Goal: Communication & Community: Answer question/provide support

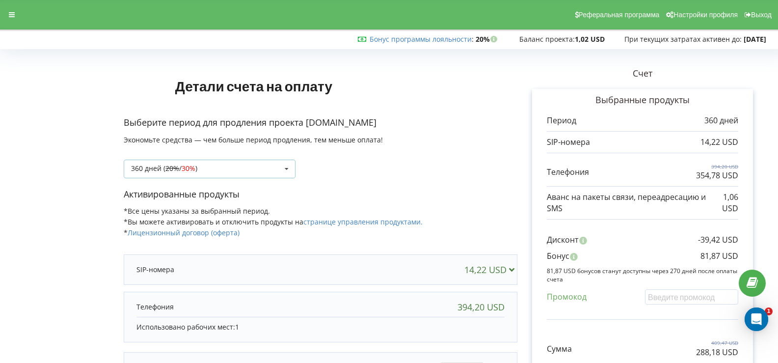
click at [286, 169] on icon at bounding box center [286, 169] width 15 height 18
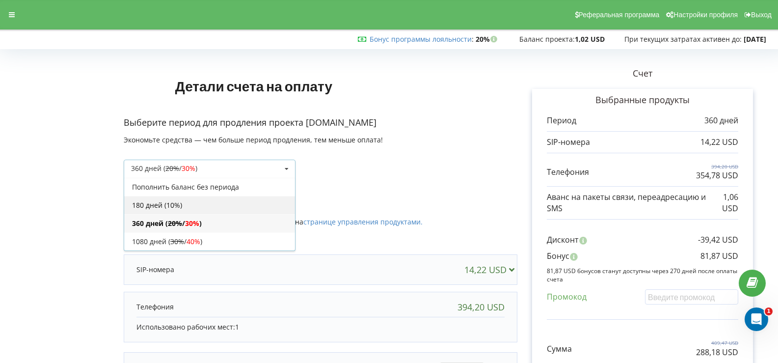
click at [205, 203] on div "180 дней (10%)" at bounding box center [209, 205] width 171 height 18
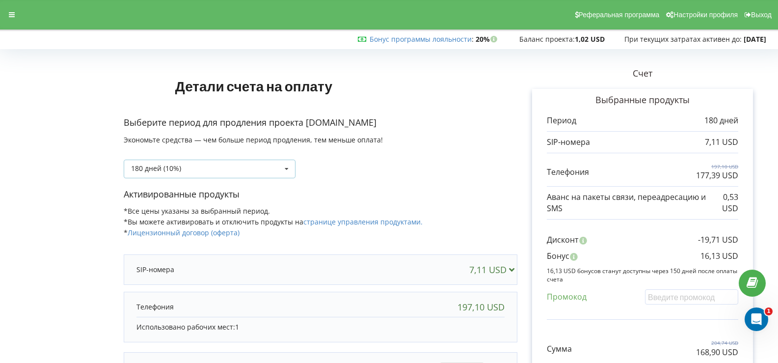
click at [283, 167] on icon at bounding box center [286, 169] width 15 height 18
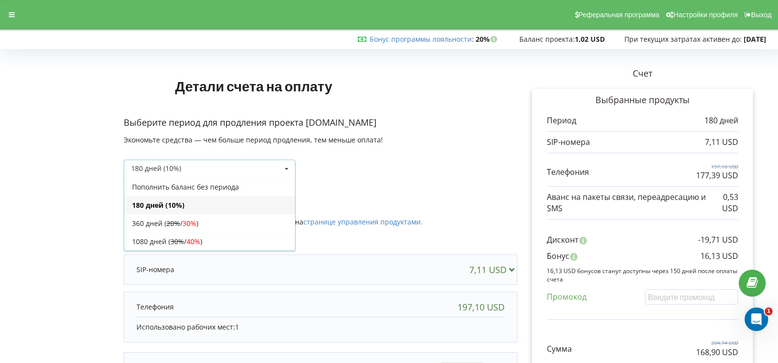
click at [209, 202] on div "180 дней (10%)" at bounding box center [209, 205] width 171 height 18
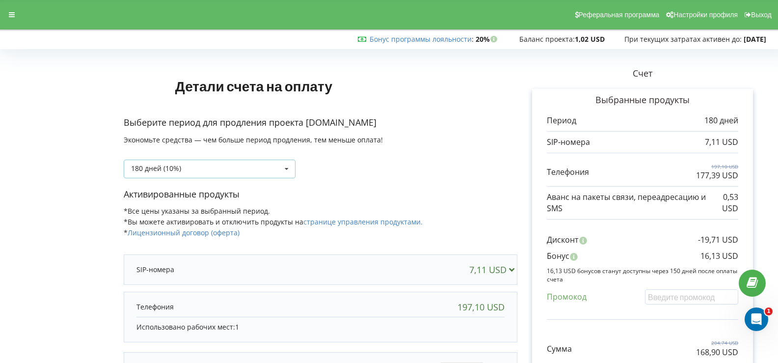
click at [288, 164] on icon at bounding box center [286, 169] width 15 height 18
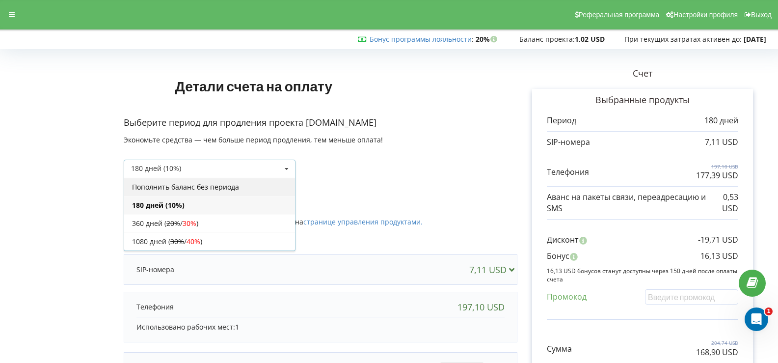
click at [194, 184] on div "Пополнить баланс без периода" at bounding box center [209, 187] width 171 height 18
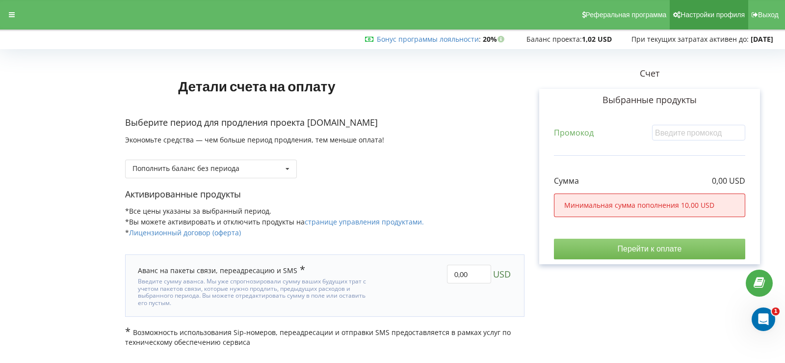
click at [690, 15] on span "Настройки профиля" at bounding box center [713, 15] width 64 height 8
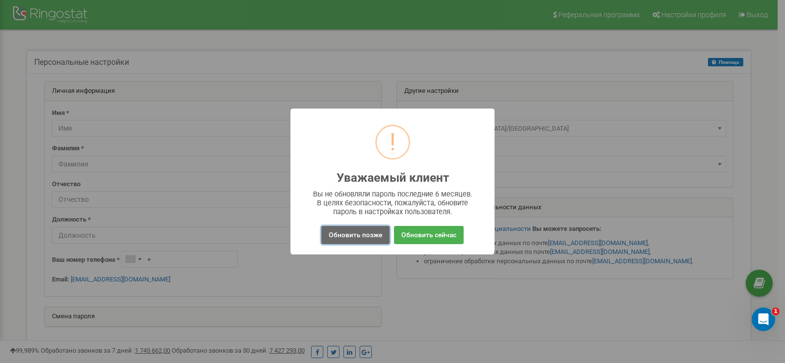
click at [338, 235] on button "Обновить позже" at bounding box center [356, 235] width 68 height 18
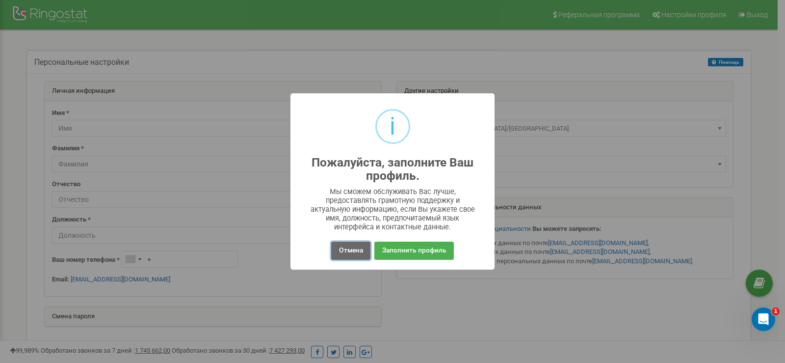
click at [344, 250] on button "Отмена" at bounding box center [350, 251] width 39 height 18
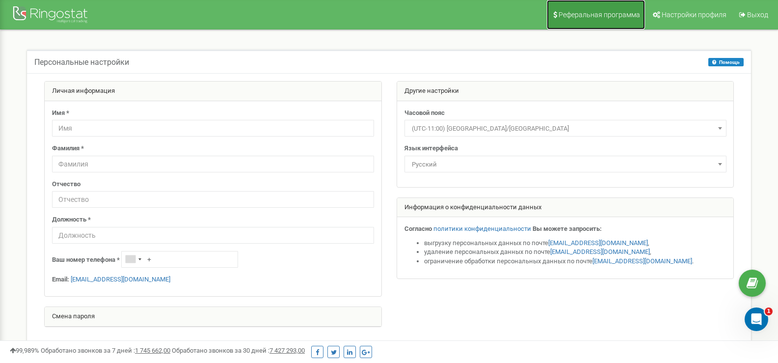
click at [598, 16] on span "Реферальная программа" at bounding box center [599, 15] width 81 height 8
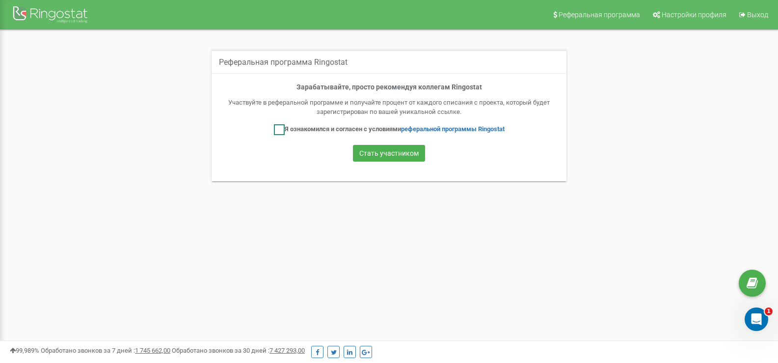
click at [274, 135] on ins at bounding box center [279, 129] width 11 height 11
checkbox input "true"
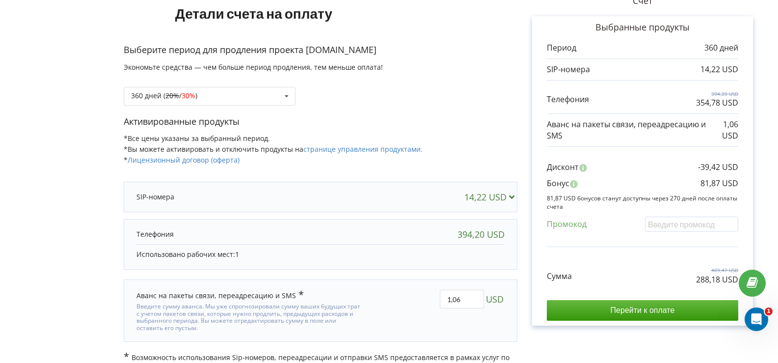
scroll to position [92, 0]
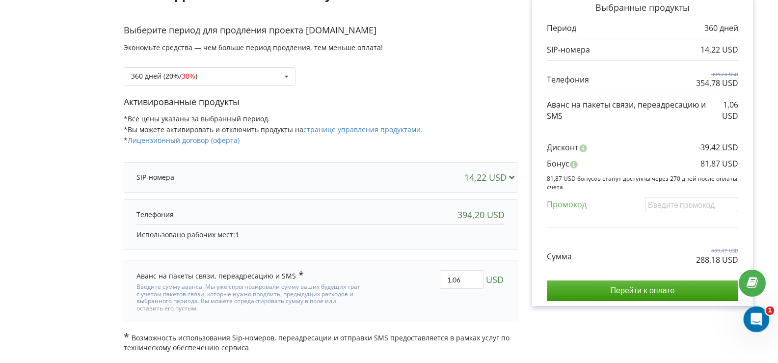
click at [753, 318] on icon "Открыть службу сообщений Intercom" at bounding box center [755, 318] width 16 height 16
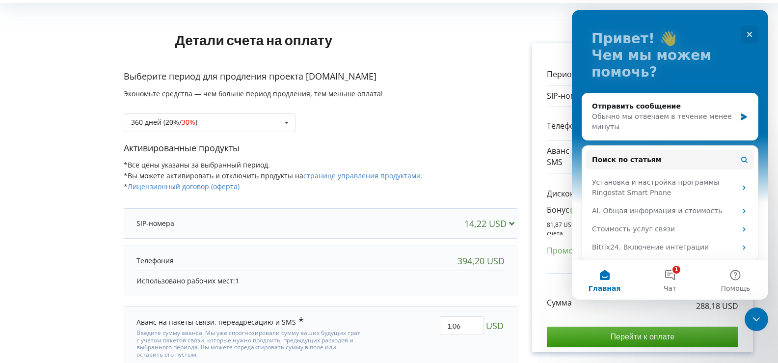
scroll to position [0, 0]
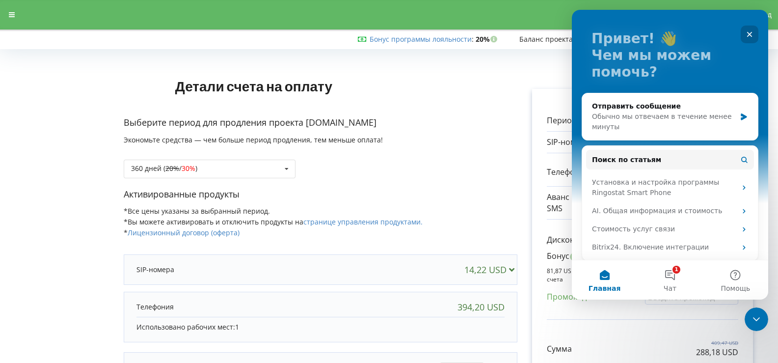
click at [752, 36] on icon "Закрыть" at bounding box center [749, 34] width 5 height 5
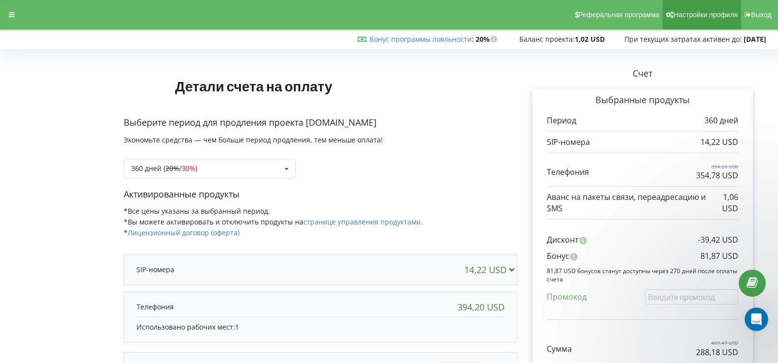
click at [689, 16] on span "Настройки профиля" at bounding box center [705, 15] width 64 height 8
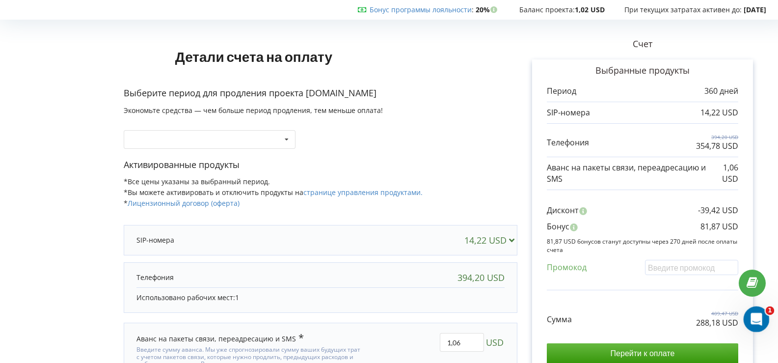
click at [761, 308] on div "Открыть службу сообщений Intercom" at bounding box center [755, 317] width 32 height 32
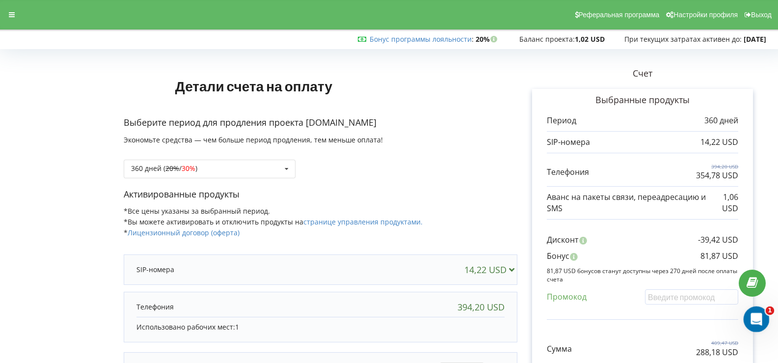
click at [755, 315] on icon "Открыть службу сообщений Intercom" at bounding box center [755, 318] width 16 height 16
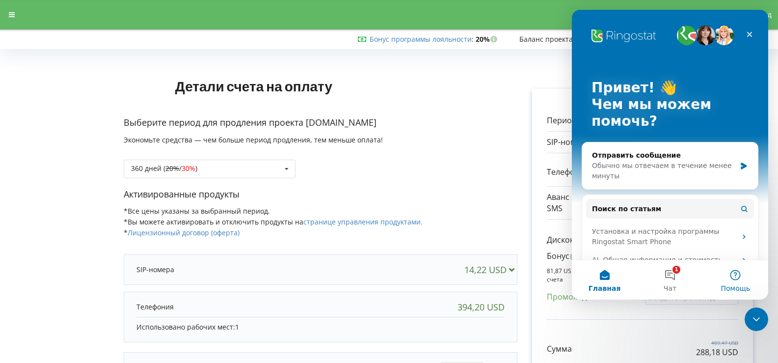
click at [740, 281] on button "Помощь" at bounding box center [735, 279] width 65 height 39
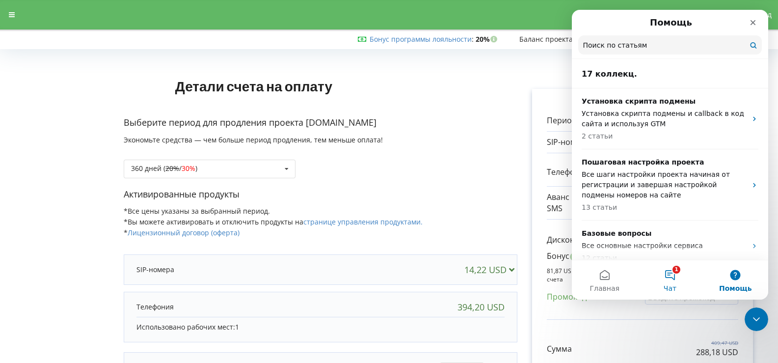
click at [676, 277] on button "1 Чат" at bounding box center [669, 279] width 65 height 39
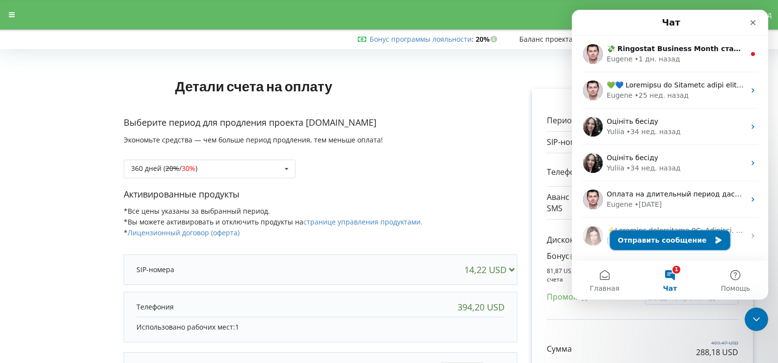
click at [651, 242] on button "Отправить сообщение" at bounding box center [670, 240] width 120 height 20
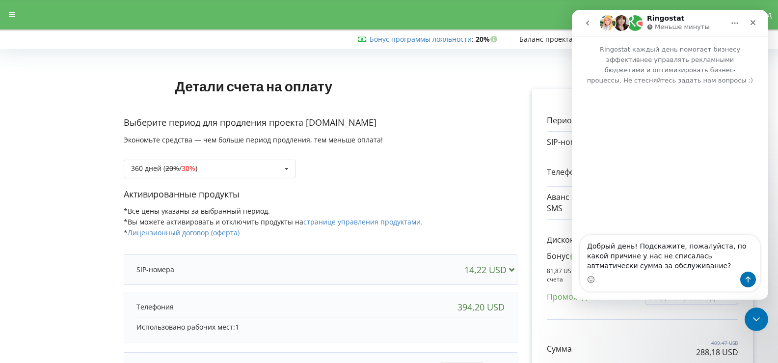
click at [687, 254] on textarea "Добрый день! Подскажите, пожалуйста, по какой причине у нас не списалась автмат…" at bounding box center [670, 253] width 180 height 36
click at [641, 269] on textarea "Добрый день! Подскажите, пожалуйста, по какой причине у нас не списалась автома…" at bounding box center [670, 253] width 180 height 36
type textarea "Добрый день! Подскажите, пожалуйста, по какой причине у нас не списалась автома…"
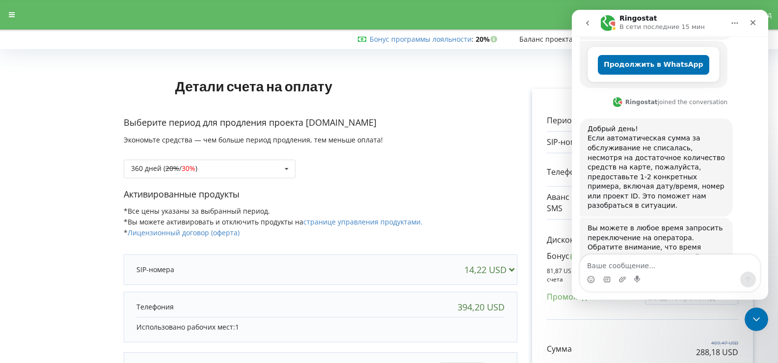
scroll to position [236, 0]
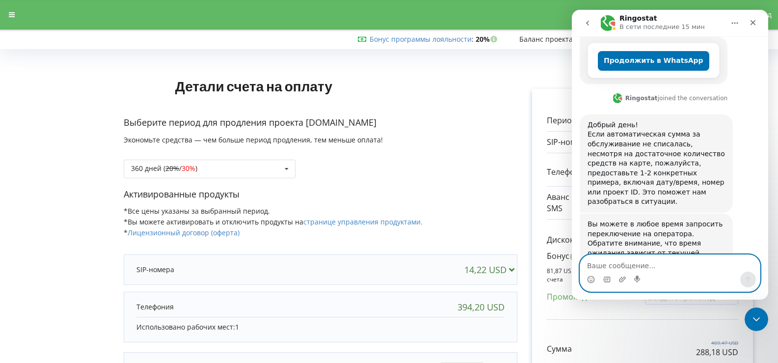
paste textarea "проекта koklenhotel.org."
click at [614, 264] on textarea "проекта koklenhotel.org." at bounding box center [670, 263] width 180 height 17
type textarea "проект [DOMAIN_NAME]."
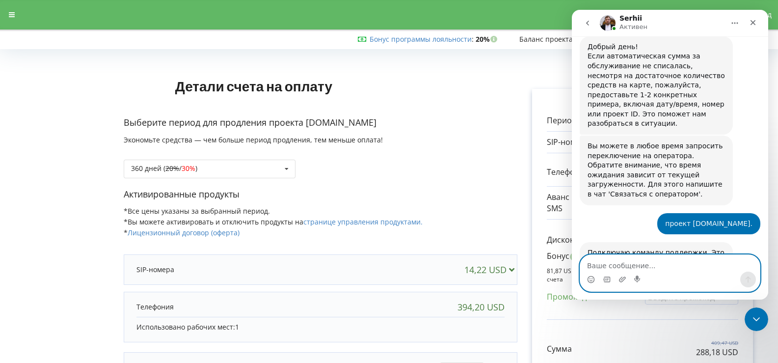
scroll to position [365, 0]
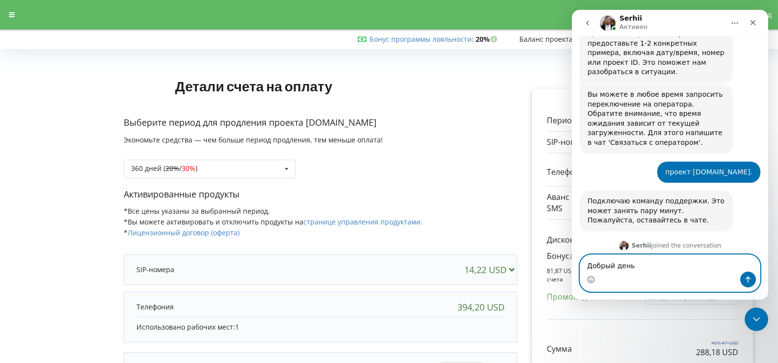
type textarea "Добрый день!"
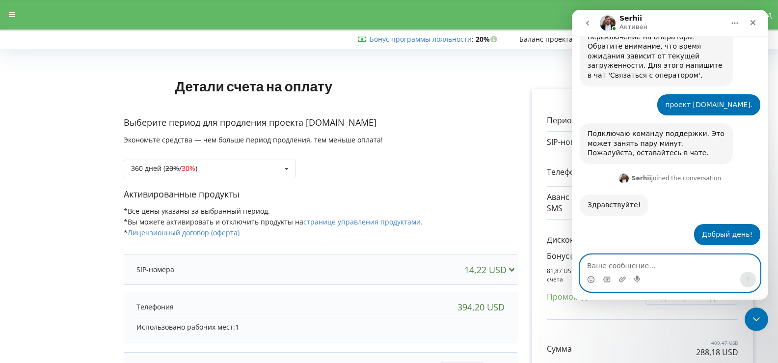
scroll to position [458, 0]
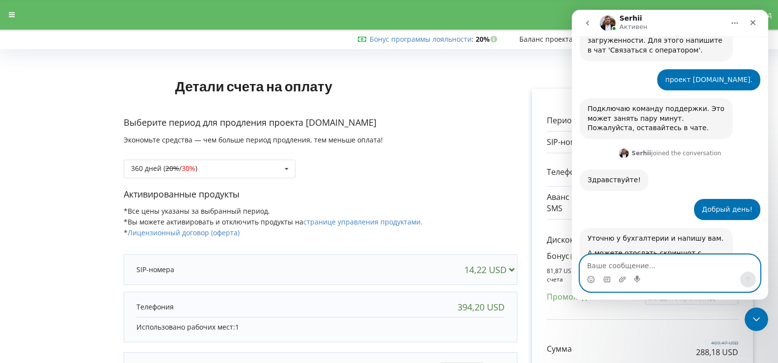
type textarea "Э"
type textarea "Н"
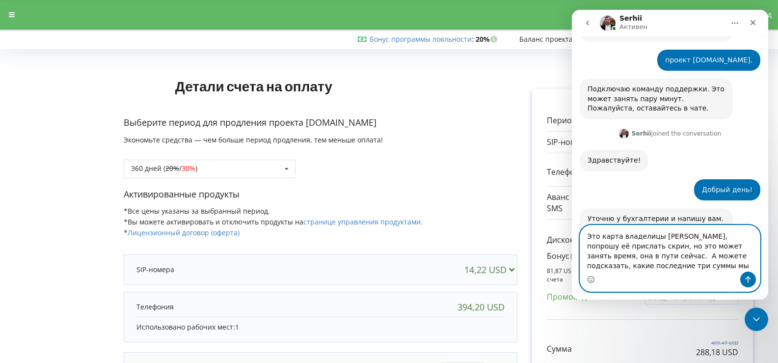
scroll to position [487, 0]
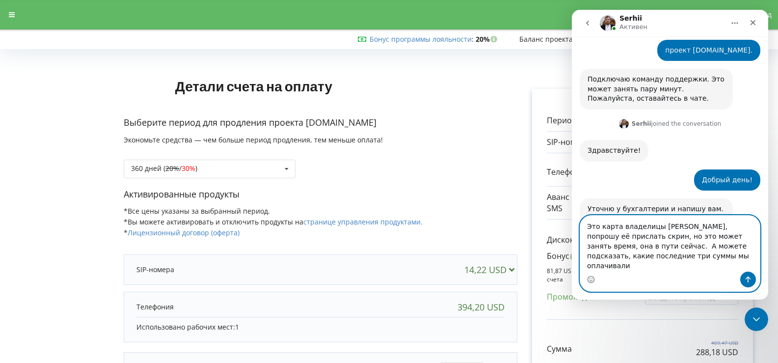
type textarea "Это карта владелицы отеля, попрошу её прислать скрин, но это может занять время…"
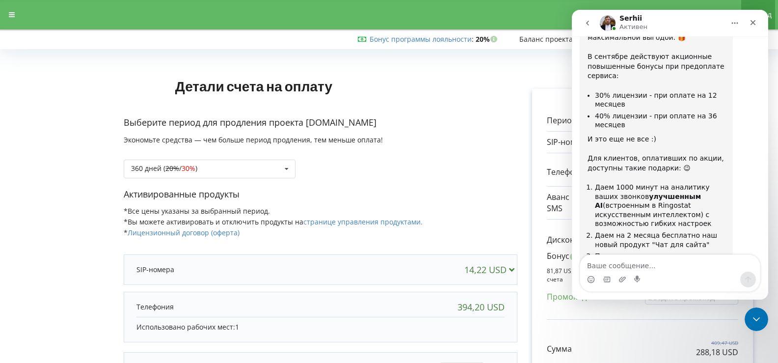
scroll to position [1093, 0]
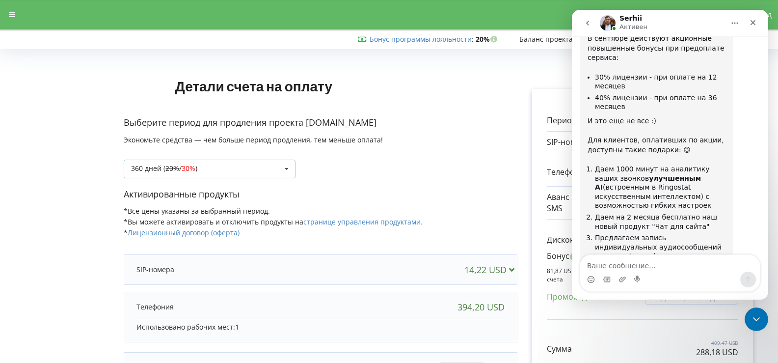
click at [285, 168] on icon at bounding box center [286, 169] width 15 height 18
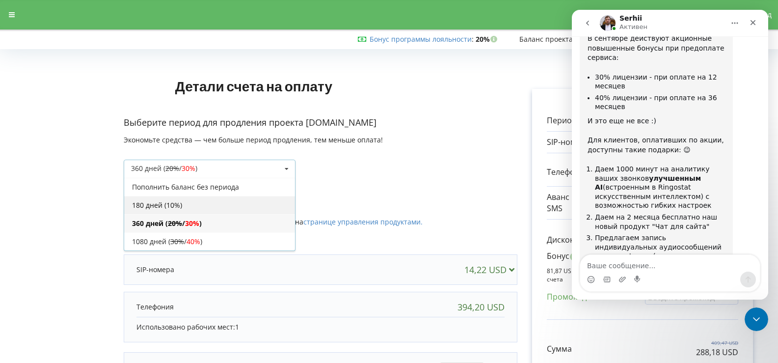
click at [171, 202] on div "180 дней (10%)" at bounding box center [209, 205] width 171 height 18
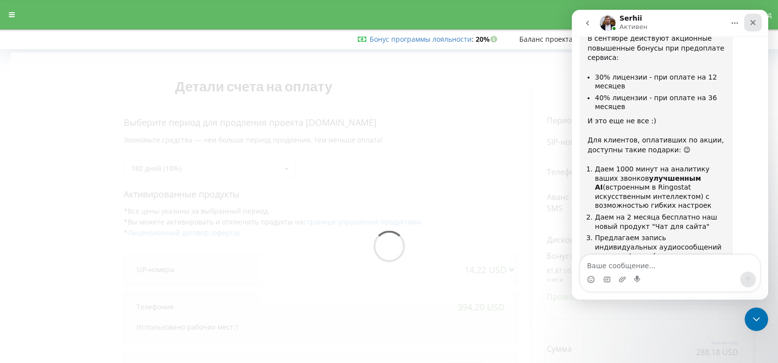
click at [753, 25] on icon "Закрыть" at bounding box center [753, 23] width 8 height 8
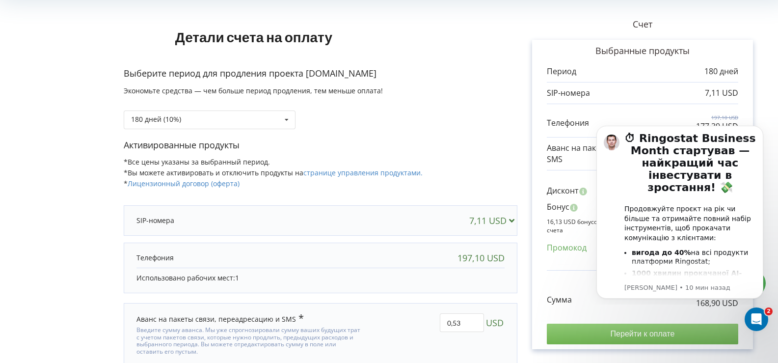
scroll to position [0, 0]
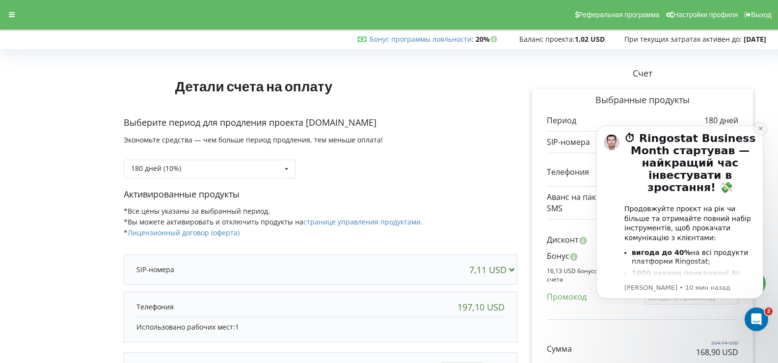
click at [759, 128] on icon "Dismiss notification" at bounding box center [760, 128] width 5 height 5
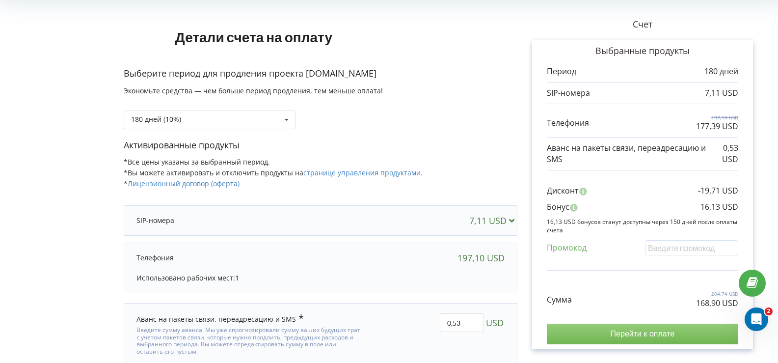
scroll to position [1093, 0]
click at [727, 335] on input "Перейти к оплате" at bounding box center [642, 333] width 191 height 21
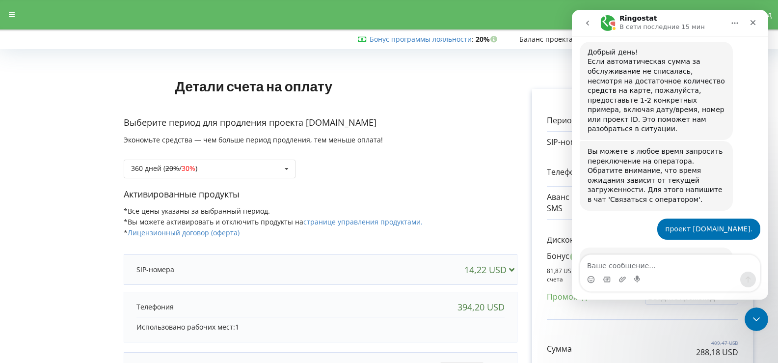
scroll to position [314, 0]
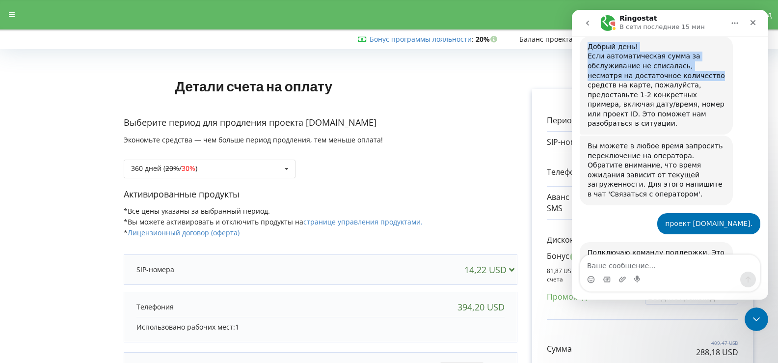
drag, startPoint x: 701, startPoint y: 22, endPoint x: 665, endPoint y: 46, distance: 43.3
click at [665, 46] on div "Ringostat В сети последние 15 мин Ringostat каждый день помогает бизнесу эффект…" at bounding box center [670, 155] width 196 height 290
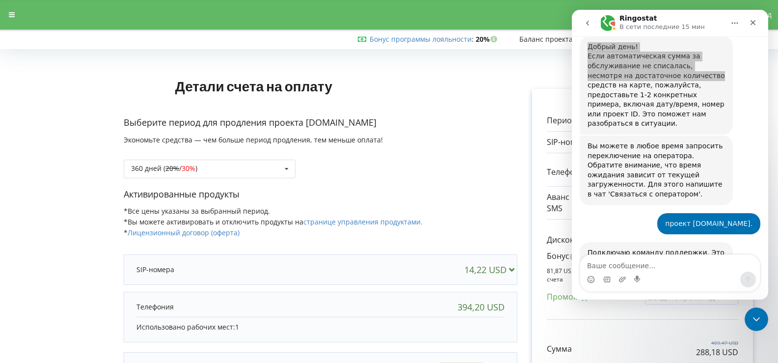
click at [418, 191] on p "Активированные продукты" at bounding box center [321, 194] width 394 height 13
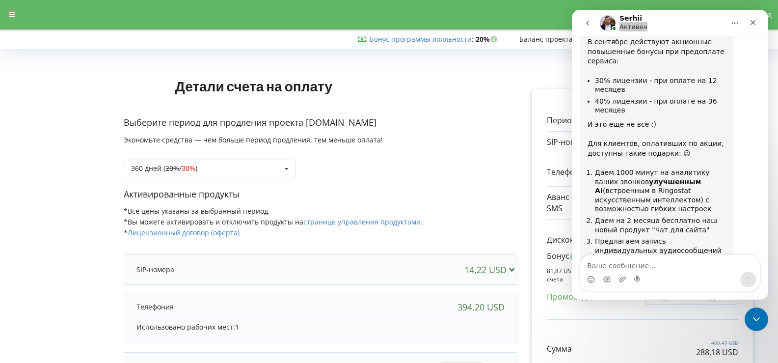
scroll to position [1093, 0]
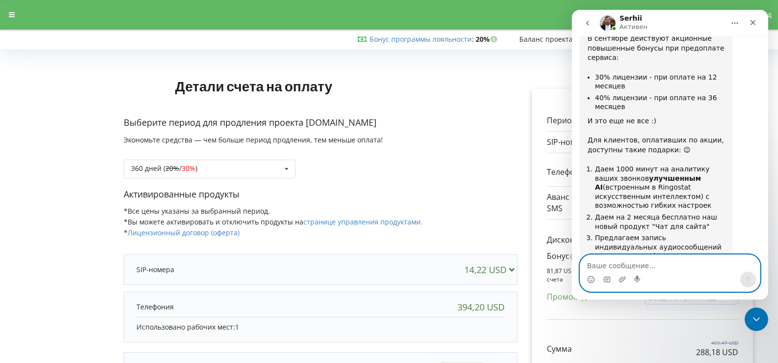
click at [637, 263] on textarea "Ваше сообщение..." at bounding box center [670, 263] width 180 height 17
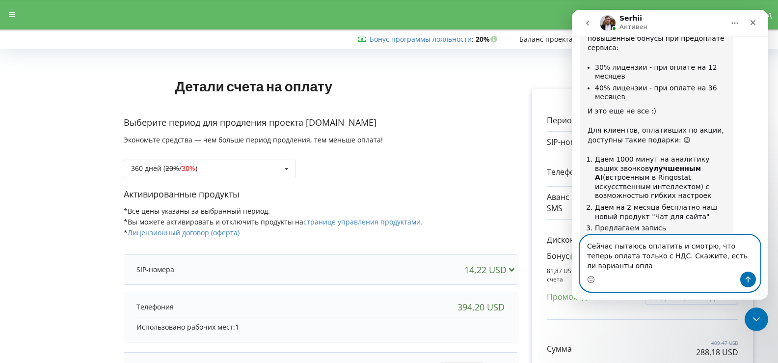
scroll to position [1112, 0]
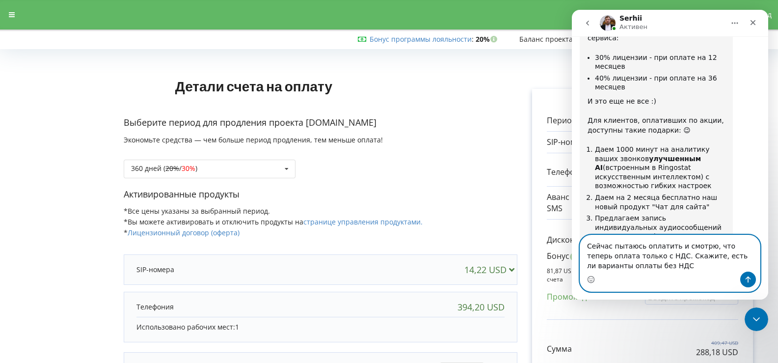
type textarea "Сейчас пытаюсь оплатить и смотрю, что теперь оплата только с НДС. Скажите, есть…"
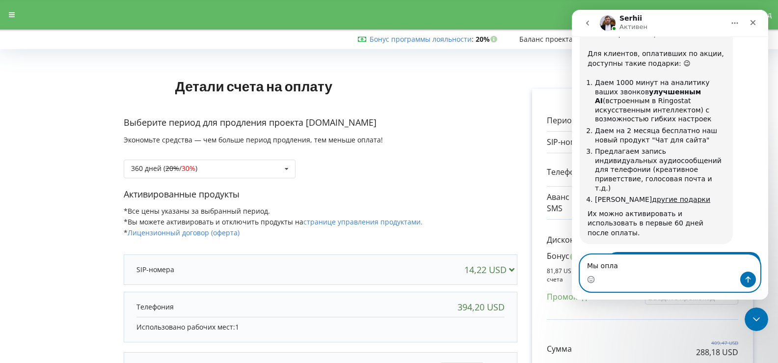
scroll to position [1242, 0]
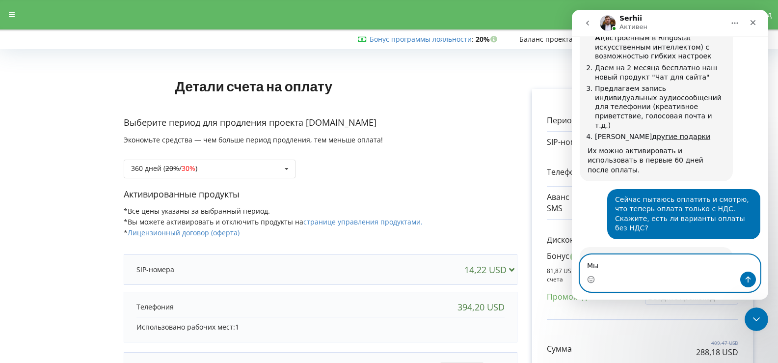
type textarea "М"
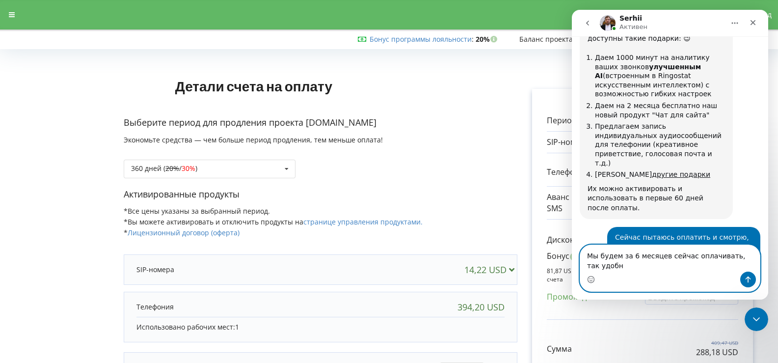
scroll to position [1214, 0]
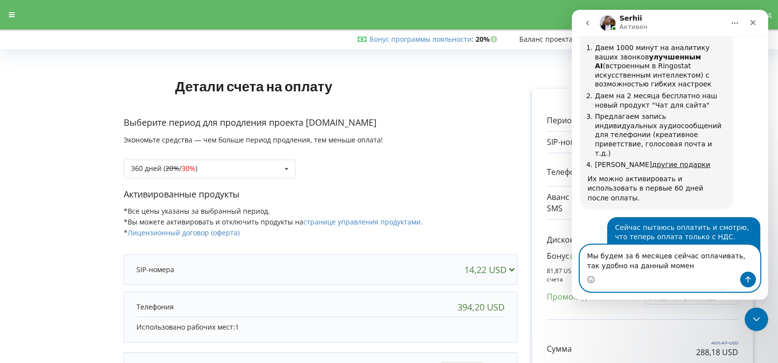
type textarea "Мы будем за 6 месяцев сейчас оплачивать, так удобно на данный момент"
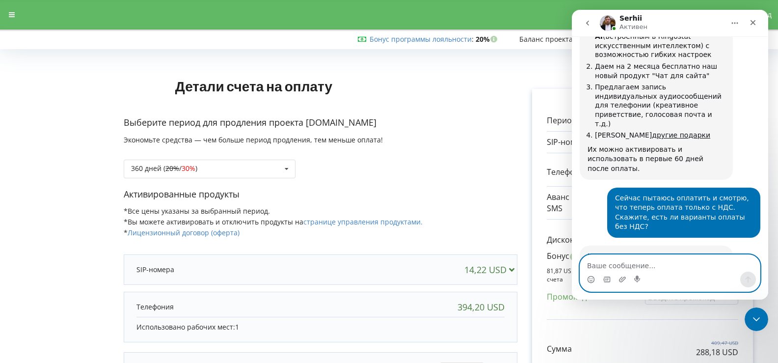
scroll to position [1281, 0]
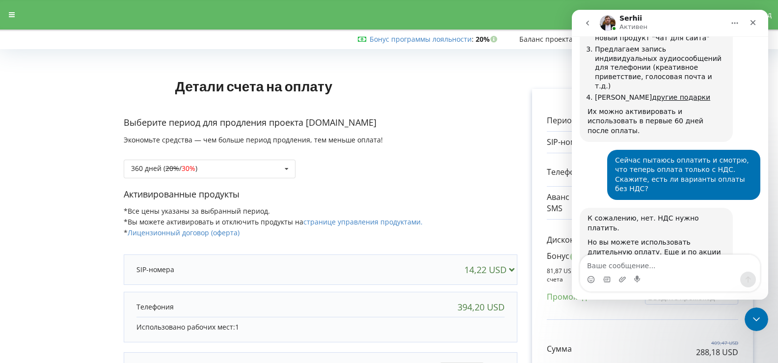
click at [32, 113] on form "Детали счета на оплату Выберите период для продления проекта koklenhotel.org Эк…" at bounding box center [388, 249] width 757 height 392
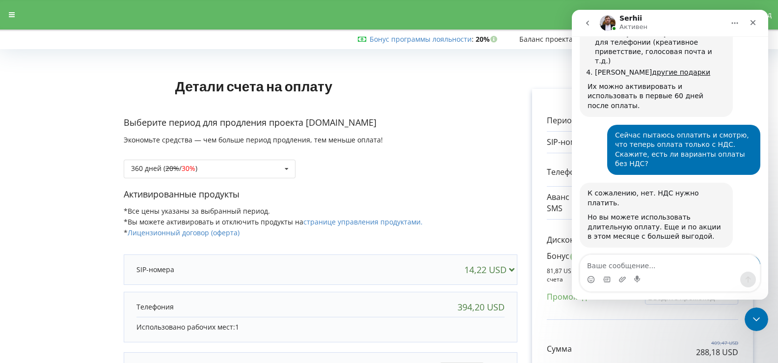
click at [710, 316] on div "Дисконт -39,42 USD Бонус 81,87 USD Промокод" at bounding box center [642, 271] width 191 height 95
click at [626, 265] on textarea "Ваше сообщение..." at bounding box center [670, 263] width 180 height 17
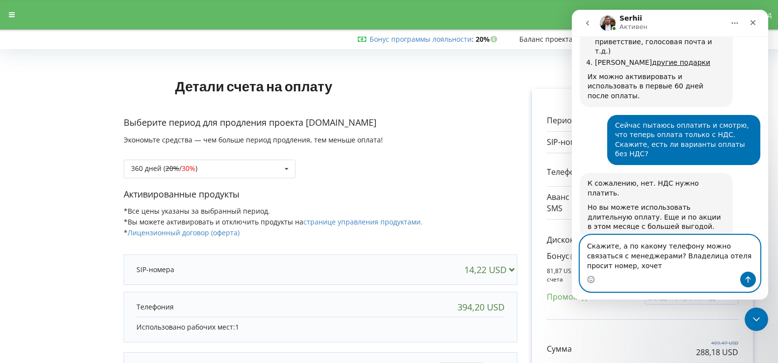
scroll to position [1326, 0]
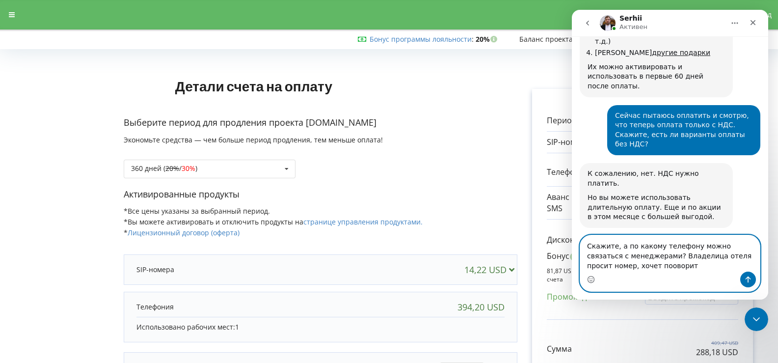
type textarea "Скажите, а по какому телефону можно связаться с менеджерами? Владелица отеля пр…"
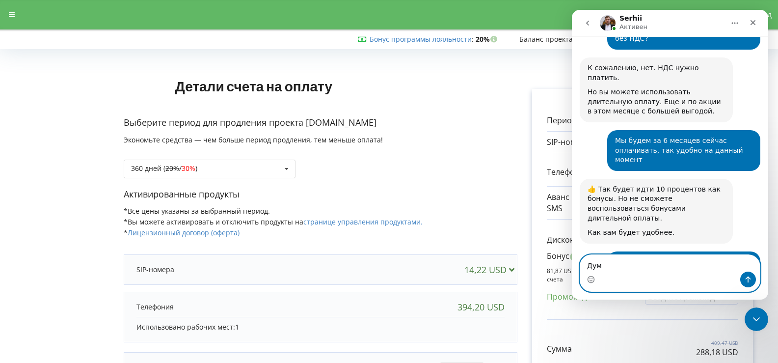
scroll to position [1394, 0]
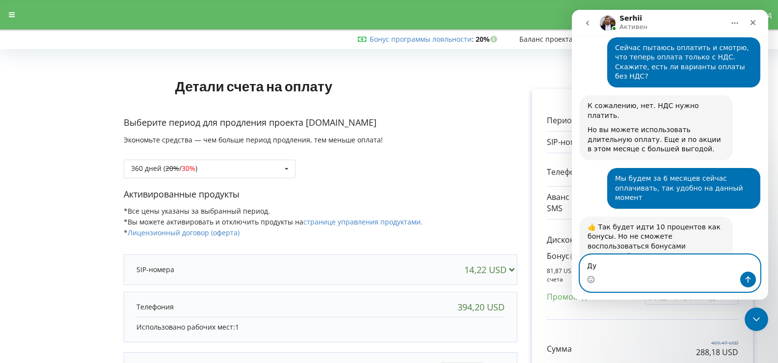
type textarea "Д"
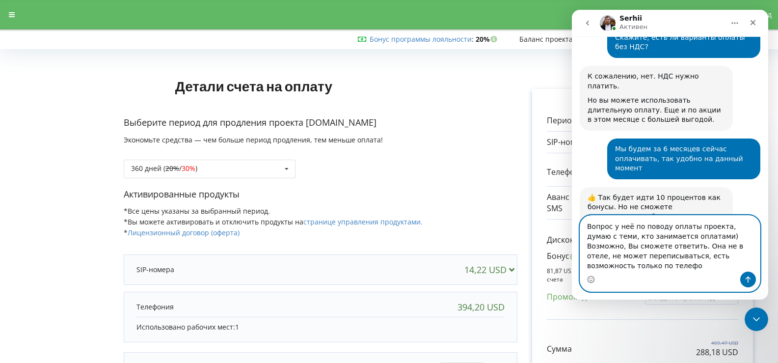
scroll to position [1433, 0]
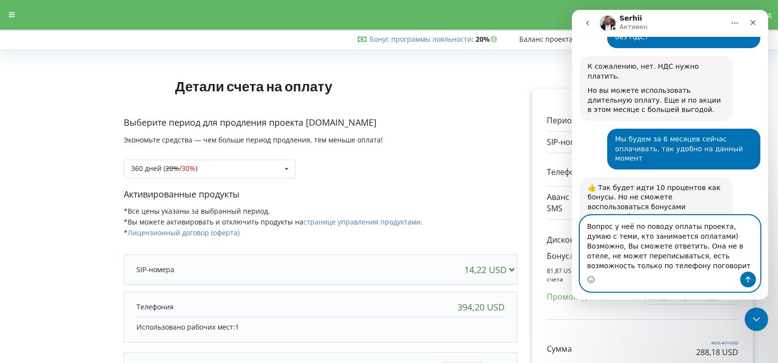
type textarea "Вопрос у неё по поводу оплаты проекта, думаю с теми, кто занимается оплатами) В…"
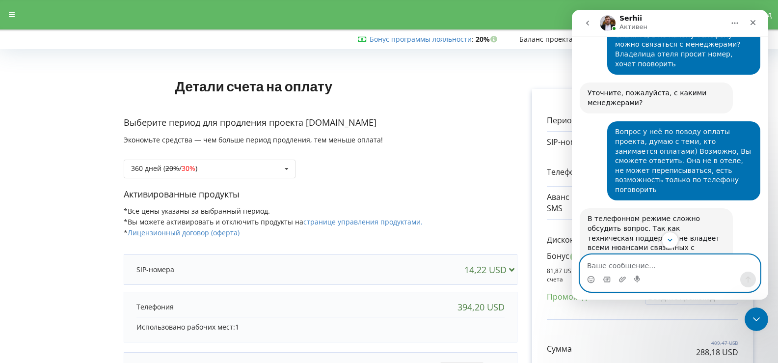
scroll to position [1707, 0]
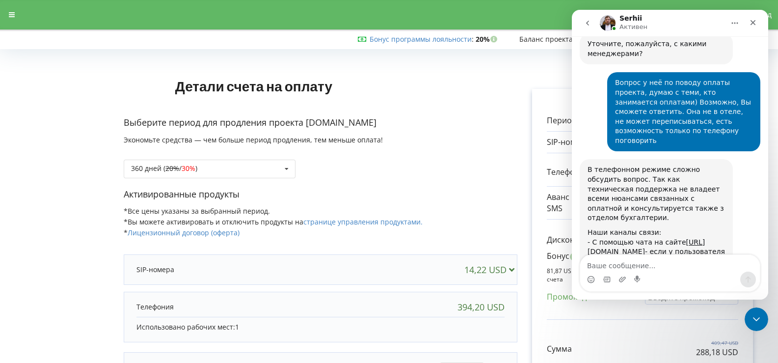
drag, startPoint x: 682, startPoint y: 300, endPoint x: 681, endPoint y: 310, distance: 9.8
click at [681, 310] on div "Дисконт -39,42 USD Бонус 81,87 USD Промокод" at bounding box center [642, 271] width 191 height 95
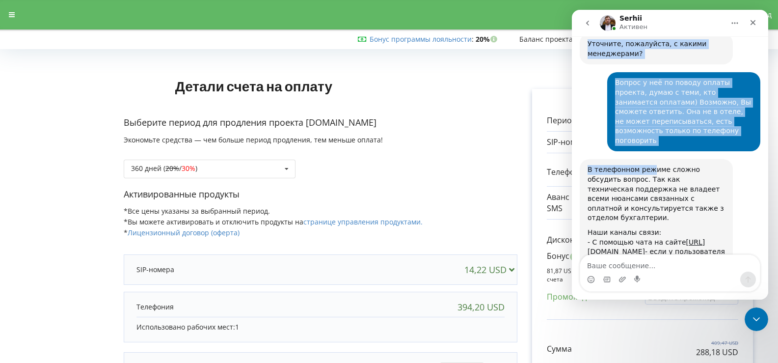
scroll to position [1609, 0]
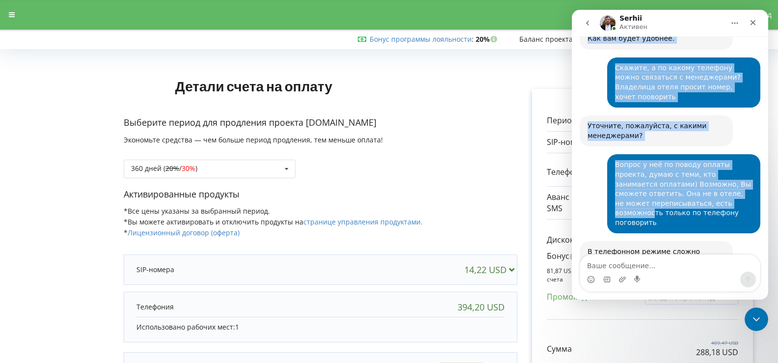
drag, startPoint x: 679, startPoint y: 23, endPoint x: 645, endPoint y: 36, distance: 37.0
click at [645, 36] on div "Serhii Активен Ringostat каждый день помогает бизнесу эффективнее управлять рек…" at bounding box center [670, 155] width 196 height 290
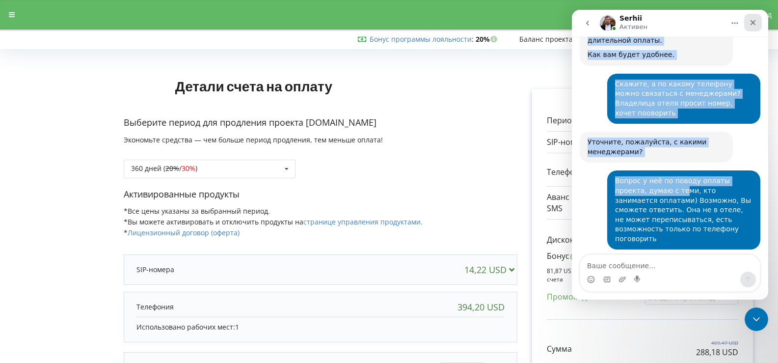
click at [752, 23] on icon "Закрыть" at bounding box center [753, 22] width 5 height 5
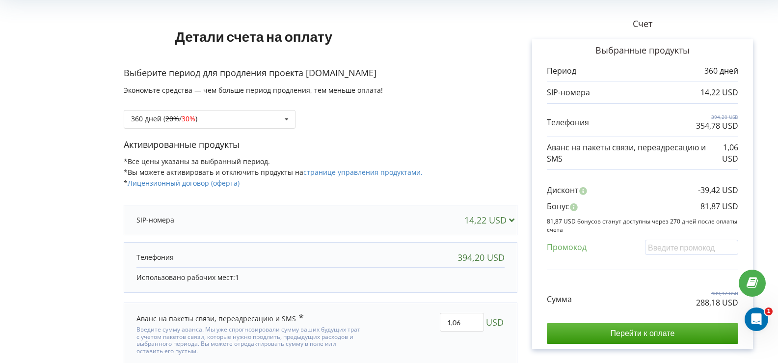
scroll to position [0, 0]
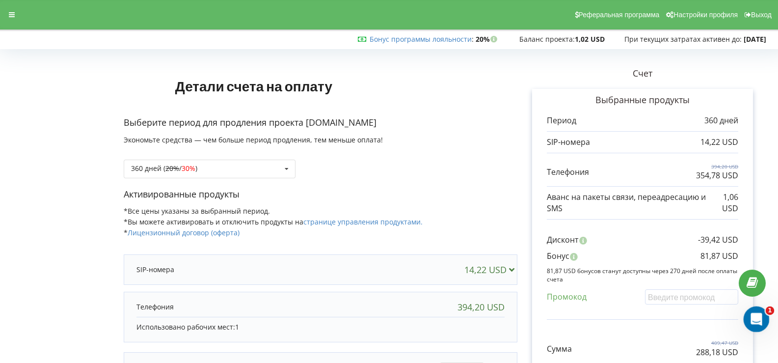
click at [763, 321] on div "Открыть службу сообщений Intercom" at bounding box center [755, 317] width 32 height 32
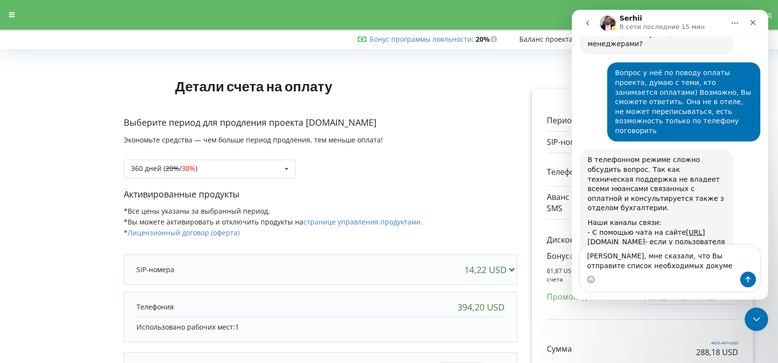
scroll to position [1755, 0]
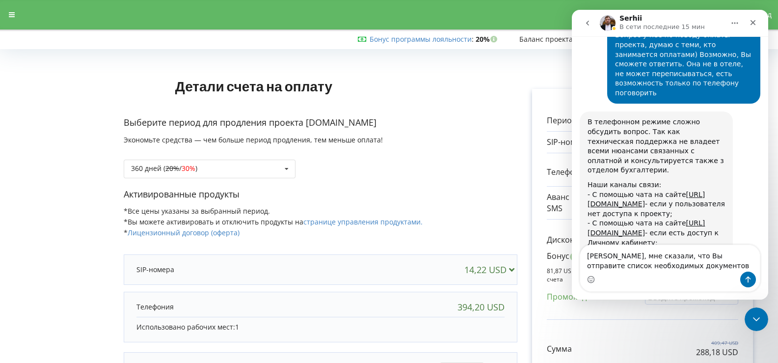
type textarea "[PERSON_NAME], мне сказали, что Вы отправите список необходимых документов)"
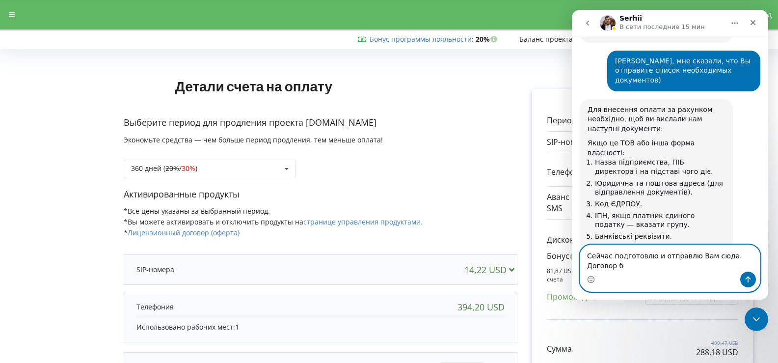
scroll to position [2081, 0]
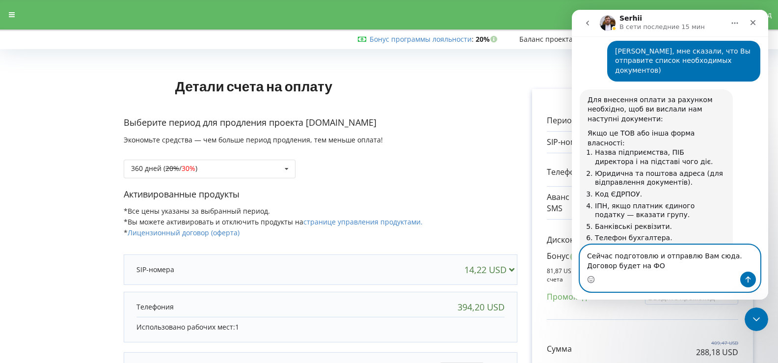
type textarea "Сейчас подготовлю и отправлю Вам сюда. Договор будет на ФОП"
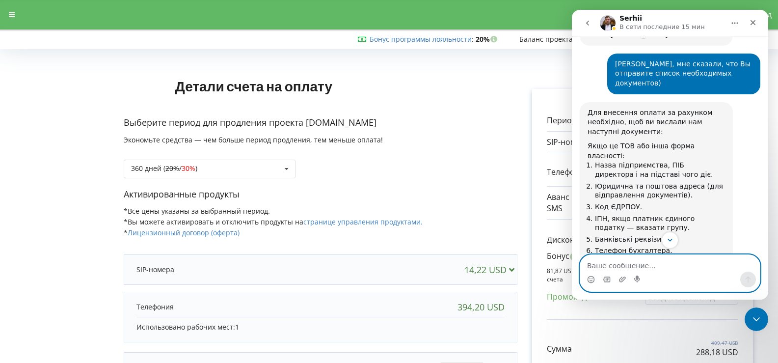
scroll to position [2085, 0]
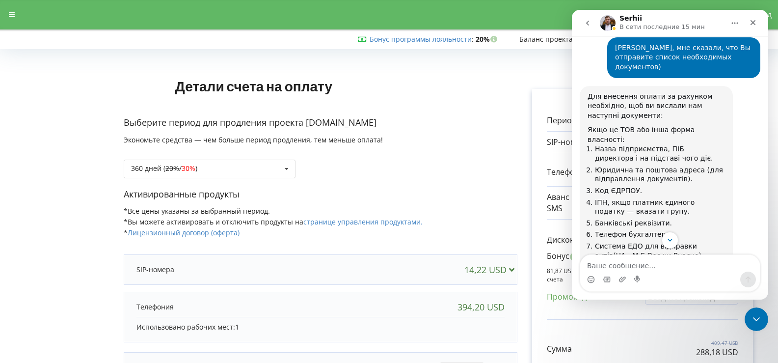
drag, startPoint x: 667, startPoint y: 186, endPoint x: 586, endPoint y: 167, distance: 82.6
click at [586, 167] on div "Для внесення оплати за рахунком необхідно, щоб ви вислали нам наступні документ…" at bounding box center [656, 254] width 153 height 337
copy ol "Телефон бухгалтера. Система ЕДО для відправки актів(UA - M.E.Doc чи Вчасно)"
click at [21, 97] on form "Детали счета на оплату Выберите период для продления проекта koklenhotel.org Эк…" at bounding box center [388, 249] width 757 height 392
click at [607, 269] on textarea "Ваше сообщение..." at bounding box center [670, 263] width 180 height 17
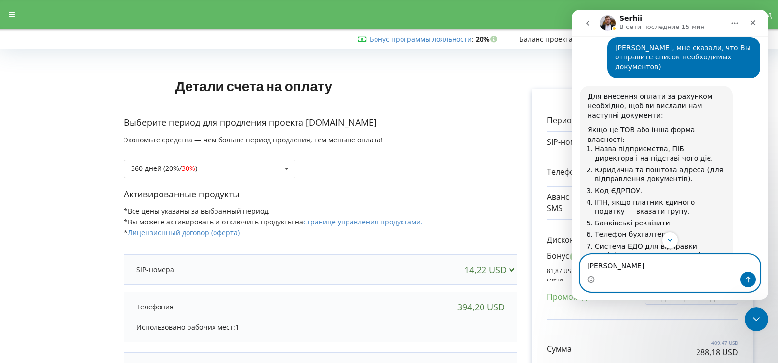
type textarea "Я"
click at [623, 282] on icon "Добавить вложение" at bounding box center [623, 279] width 8 height 8
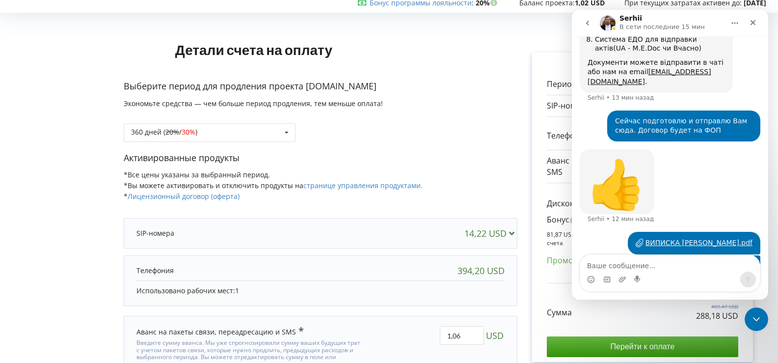
scroll to position [92, 0]
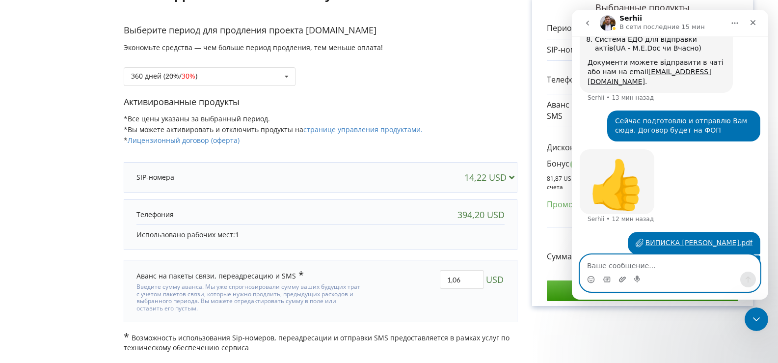
click at [621, 278] on icon "Добавить вложение" at bounding box center [623, 279] width 8 height 8
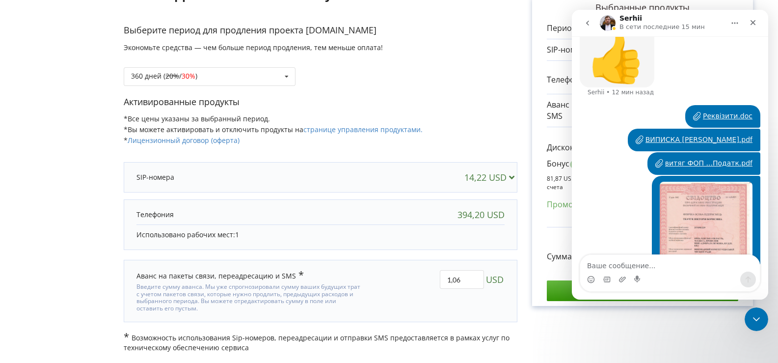
scroll to position [2559, 0]
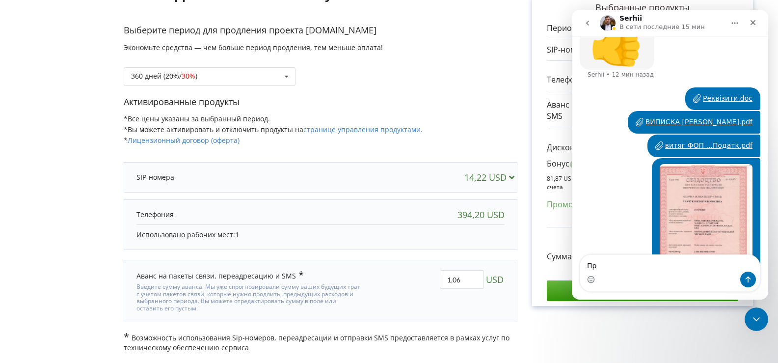
type textarea "П"
type textarea "т"
type textarea "8"
click at [636, 265] on textarea "7. 0980896364 єто телефон" at bounding box center [670, 263] width 180 height 17
click at [682, 268] on textarea "7. 0980896364 это телефон" at bounding box center [670, 263] width 180 height 17
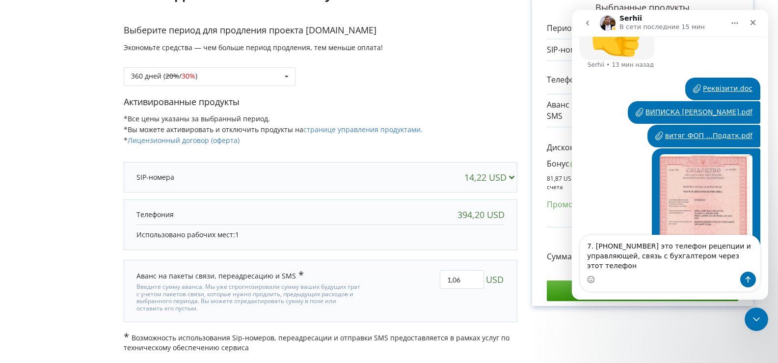
scroll to position [2579, 0]
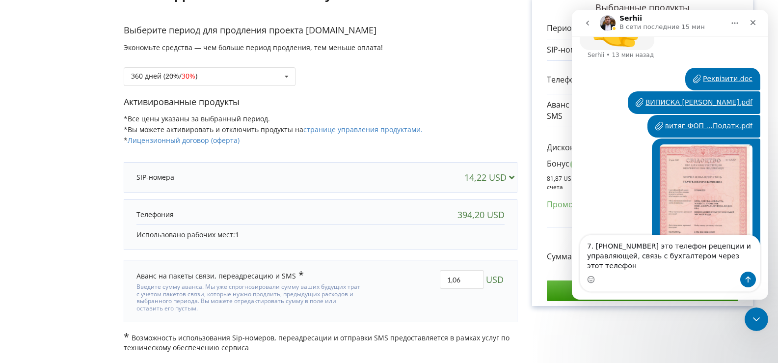
click at [698, 255] on textarea "7. 0980896364 это телефон рецепции и управляющей, связь с бухгалтером через это…" at bounding box center [670, 253] width 180 height 36
click at [619, 269] on textarea "7. 0980896364 это телефон рецепции и управляющей, связь с бухгалтером пока чере…" at bounding box center [670, 253] width 180 height 36
type textarea "7. [PHONE_NUMBER] это телефон рецепции и управляющей, связь с бухгалтером пока …"
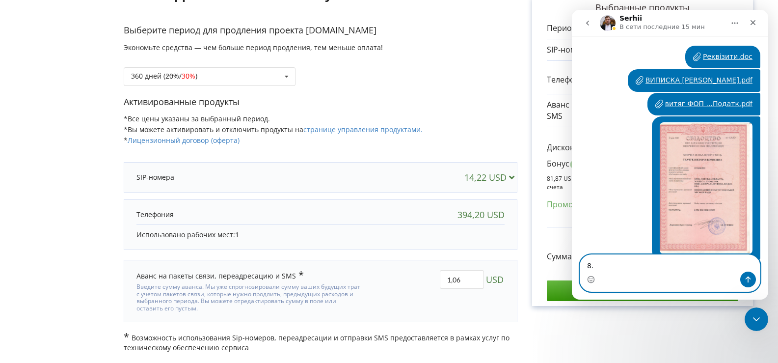
scroll to position [2638, 0]
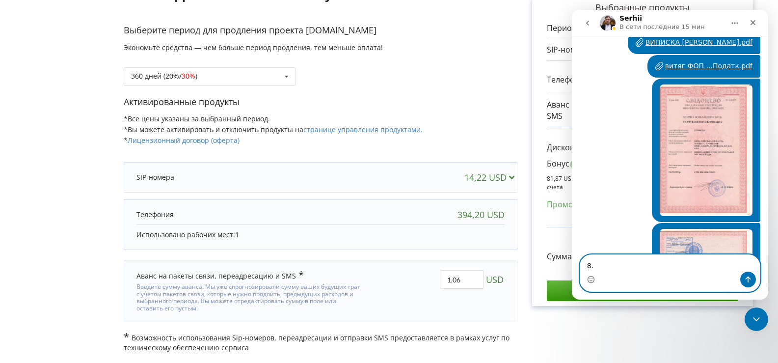
paste textarea "[EMAIL_ADDRESS][DOMAIN_NAME]"
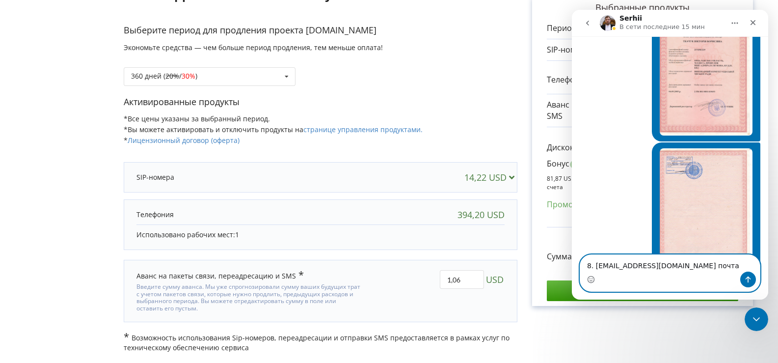
scroll to position [2671, 0]
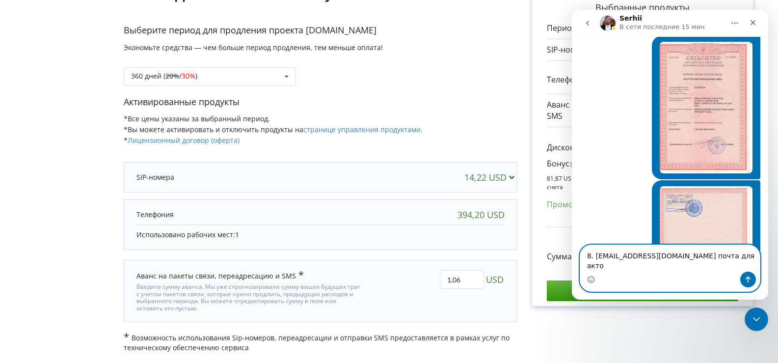
type textarea "8. Office_capital@ukr.net почта для актов"
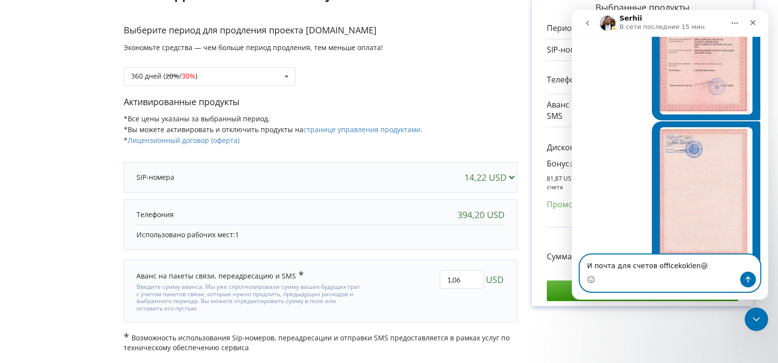
scroll to position [2730, 0]
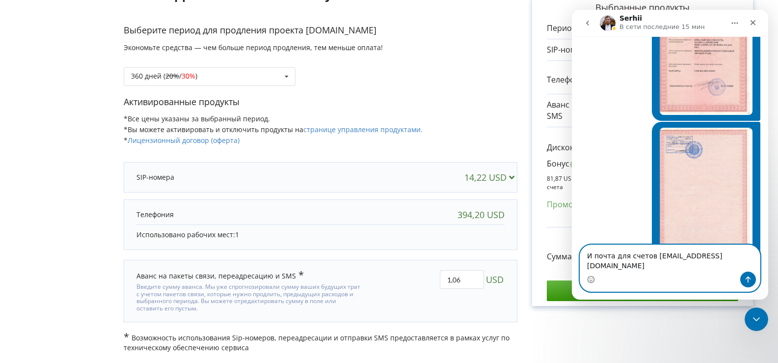
type textarea "И почта для счетов officekoklen@gmail.com"
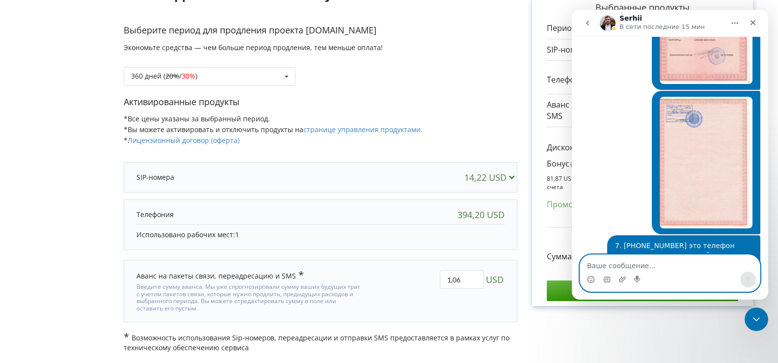
scroll to position [2769, 0]
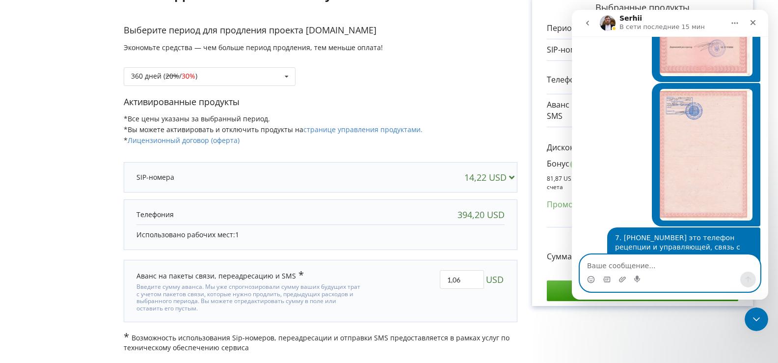
drag, startPoint x: 688, startPoint y: 186, endPoint x: 710, endPoint y: 266, distance: 82.5
click at [710, 266] on textarea "Ваше сообщение..." at bounding box center [670, 263] width 180 height 17
type textarea "E"
type textarea "Уточню про систему и напишу"
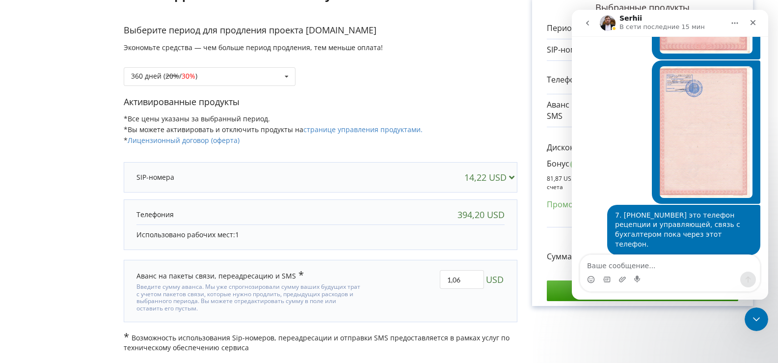
scroll to position [2829, 0]
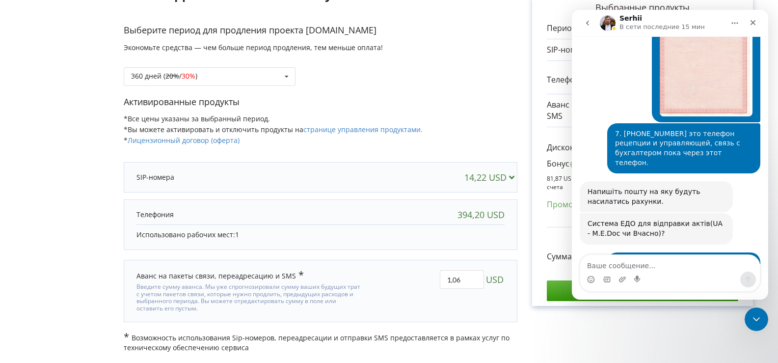
scroll to position [2835, 0]
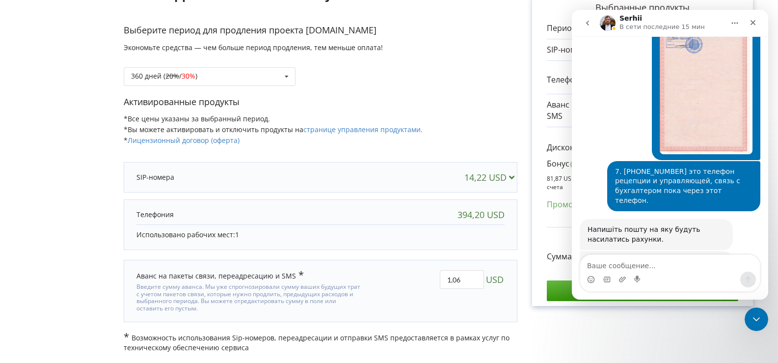
drag, startPoint x: 586, startPoint y: 62, endPoint x: 612, endPoint y: 58, distance: 26.8
click at [612, 251] on div "Система ЕДО для відправки актів(UA - M.E.Doc чи Вчасно)? Serhii • 4 мин назад" at bounding box center [656, 266] width 153 height 31
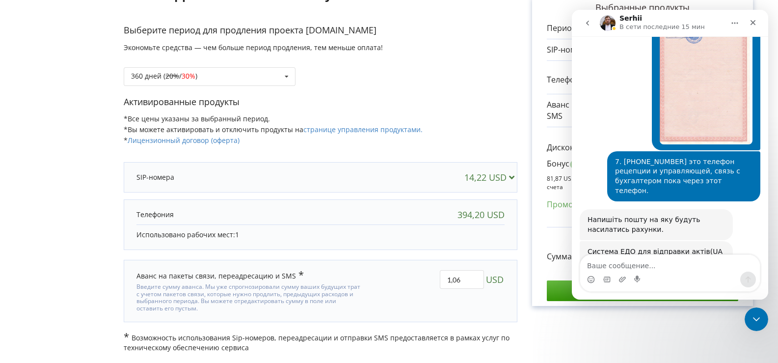
copy div "M.E.Doc"
click at [613, 260] on textarea "Ваше сообщение..." at bounding box center [670, 263] width 180 height 17
paste textarea "M.E.Doc"
type textarea "M.E.Doc"
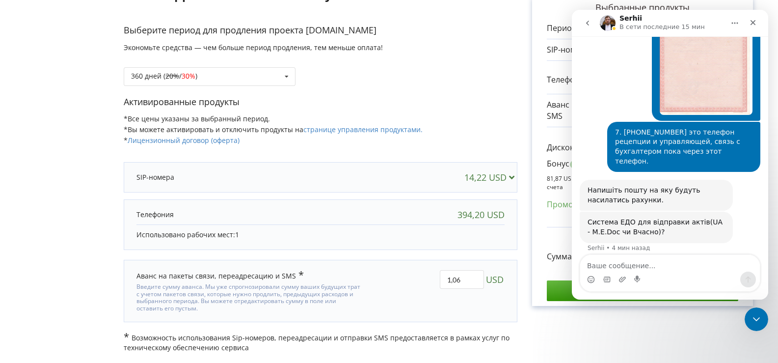
scroll to position [2912, 0]
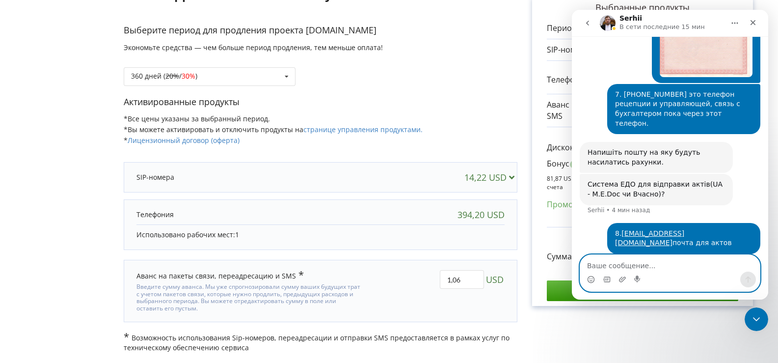
click at [609, 263] on textarea "Ваше сообщение..." at bounding box center [670, 263] width 180 height 17
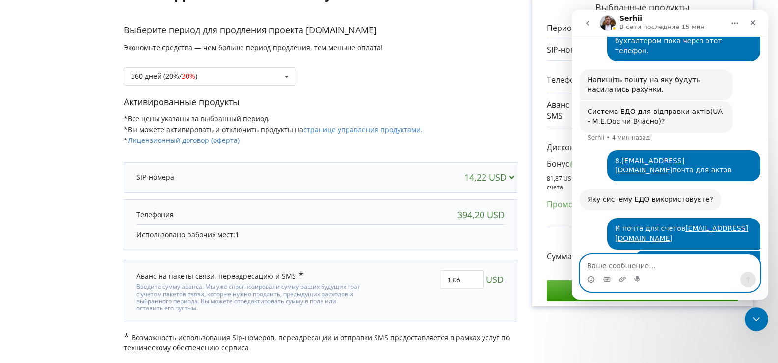
scroll to position [2947, 0]
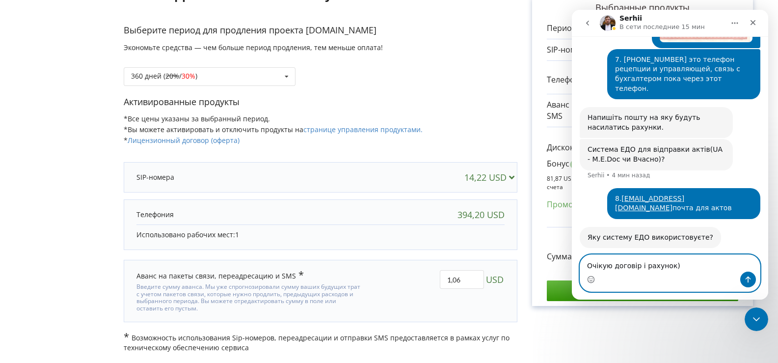
click at [606, 266] on textarea "Очікую договір і рахунок)" at bounding box center [670, 263] width 180 height 17
type textarea "Очікуємо договір і рахунок)"
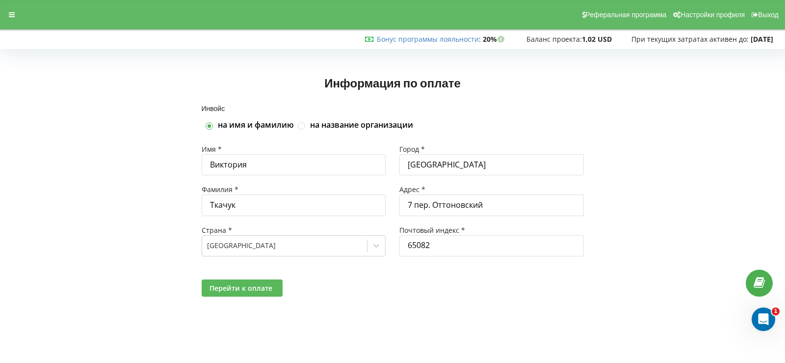
click at [258, 288] on span "Перейти к оплате" at bounding box center [241, 287] width 63 height 9
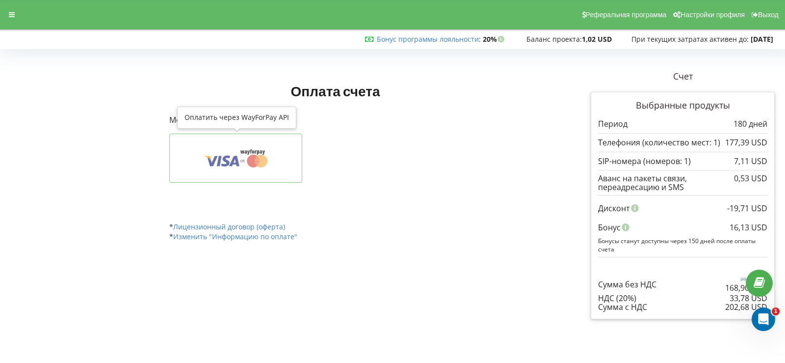
click at [230, 158] on icon at bounding box center [236, 158] width 103 height 19
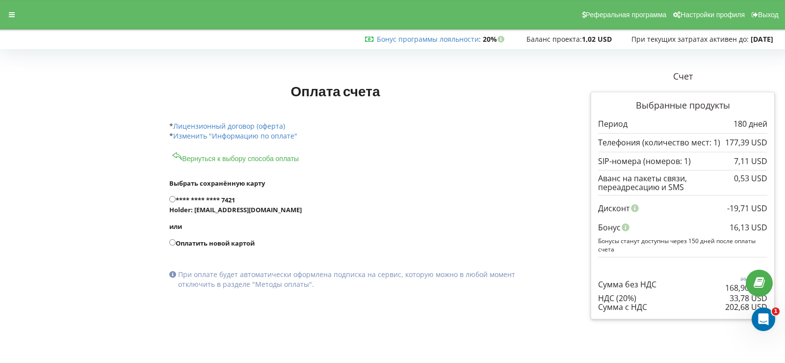
click at [173, 198] on input "**** **** **** 7421 Holder: [EMAIL_ADDRESS][DOMAIN_NAME]" at bounding box center [172, 199] width 6 height 6
radio input "true"
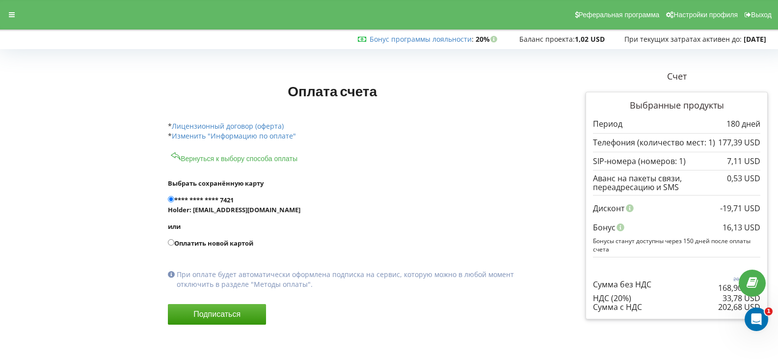
click at [205, 244] on label "Оплатить новой картой" at bounding box center [357, 243] width 378 height 10
click at [174, 244] on input "Оплатить новой картой" at bounding box center [171, 242] width 6 height 6
radio input "true"
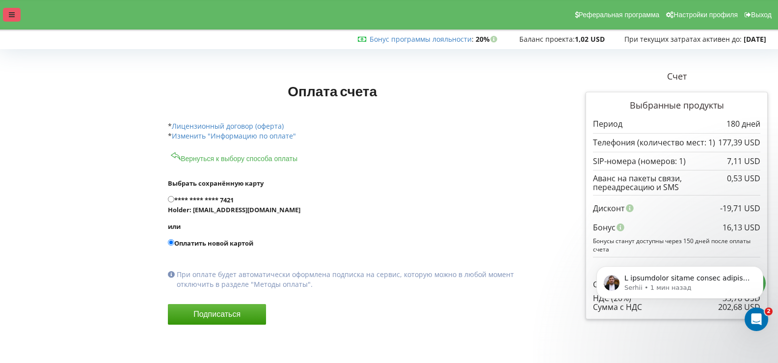
click at [14, 14] on icon at bounding box center [12, 14] width 6 height 7
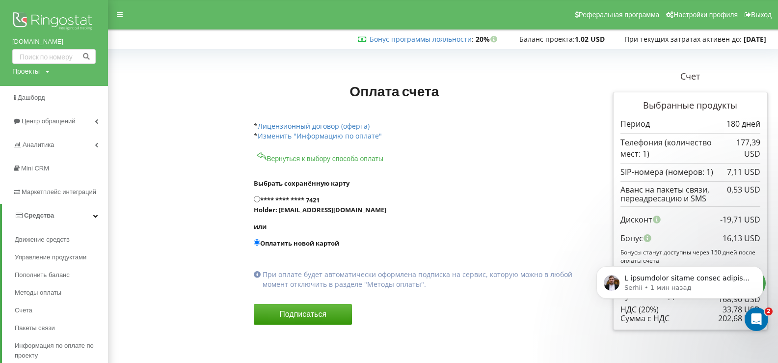
drag, startPoint x: 193, startPoint y: 59, endPoint x: 193, endPoint y: 52, distance: 7.4
click at [193, 58] on div "Оплата счета Счет" at bounding box center [442, 203] width 663 height 315
click at [752, 314] on icon "Открыть службу сообщений Intercom" at bounding box center [755, 318] width 16 height 16
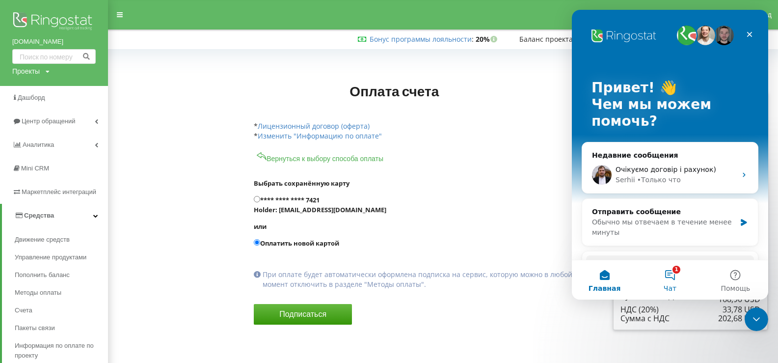
click at [665, 274] on button "1 Чат" at bounding box center [669, 279] width 65 height 39
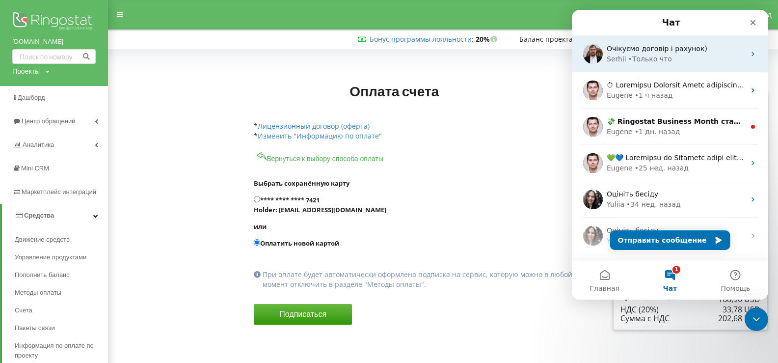
click at [664, 52] on span "Очікуємо договір і рахунок)" at bounding box center [657, 49] width 101 height 8
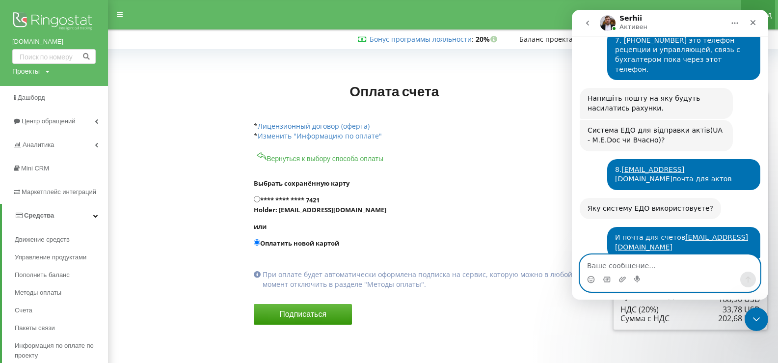
scroll to position [3005, 0]
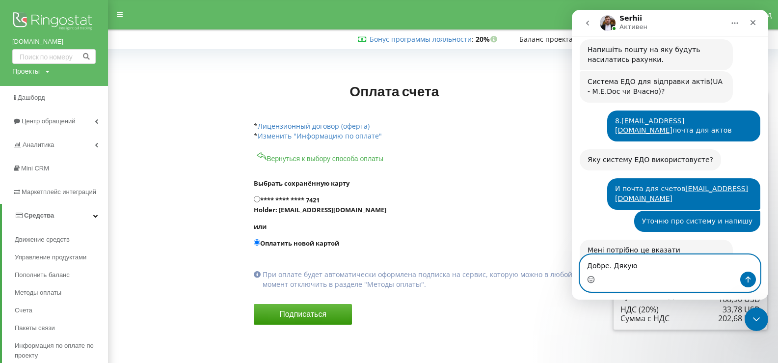
type textarea "Добре. Дякую!"
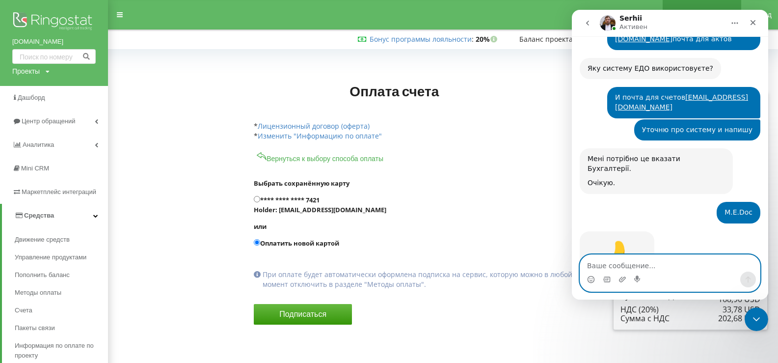
scroll to position [3107, 0]
